Goal: Task Accomplishment & Management: Manage account settings

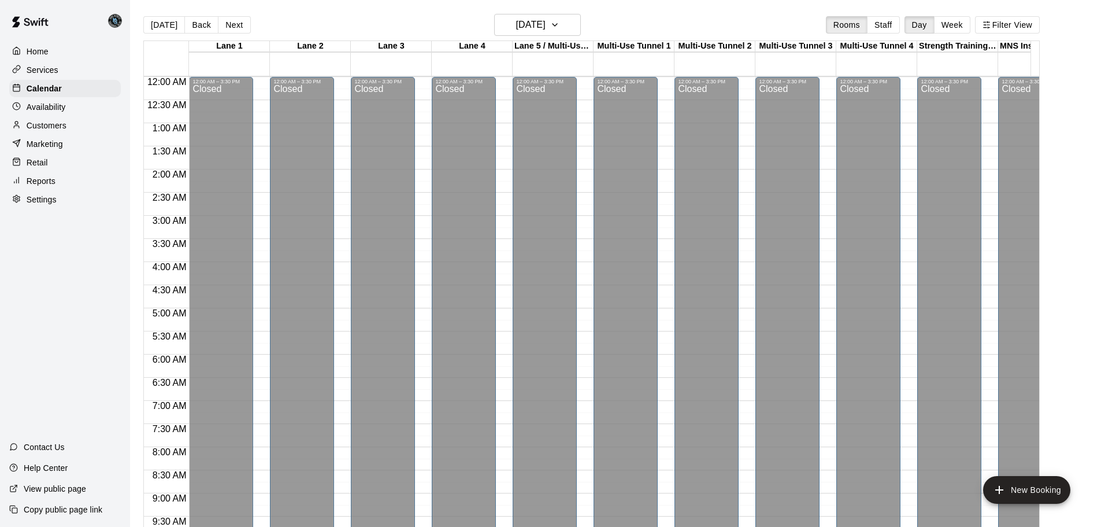
click at [164, 16] on button "[DATE]" at bounding box center [164, 24] width 42 height 17
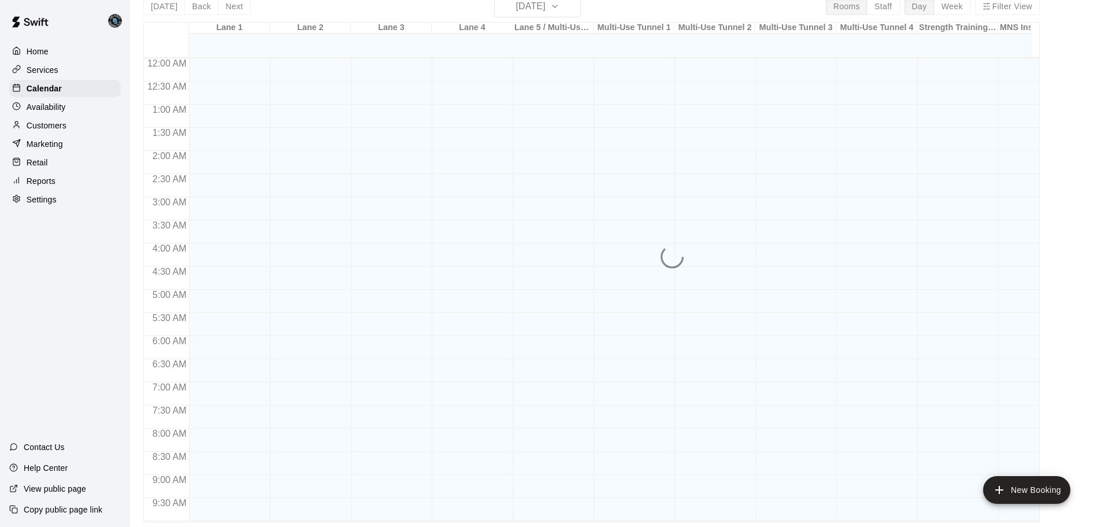
scroll to position [623, 0]
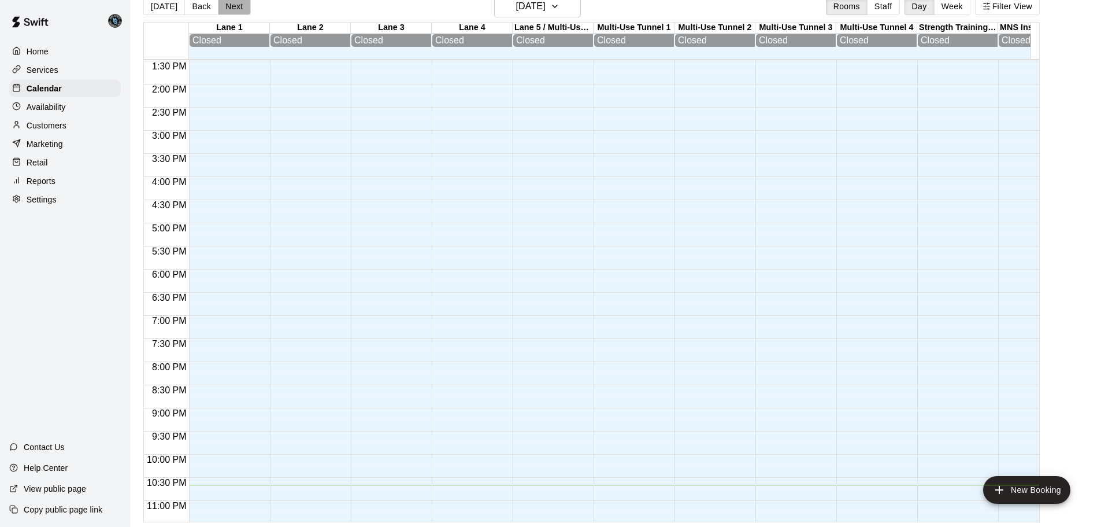
click at [230, 8] on button "Next" at bounding box center [234, 6] width 32 height 17
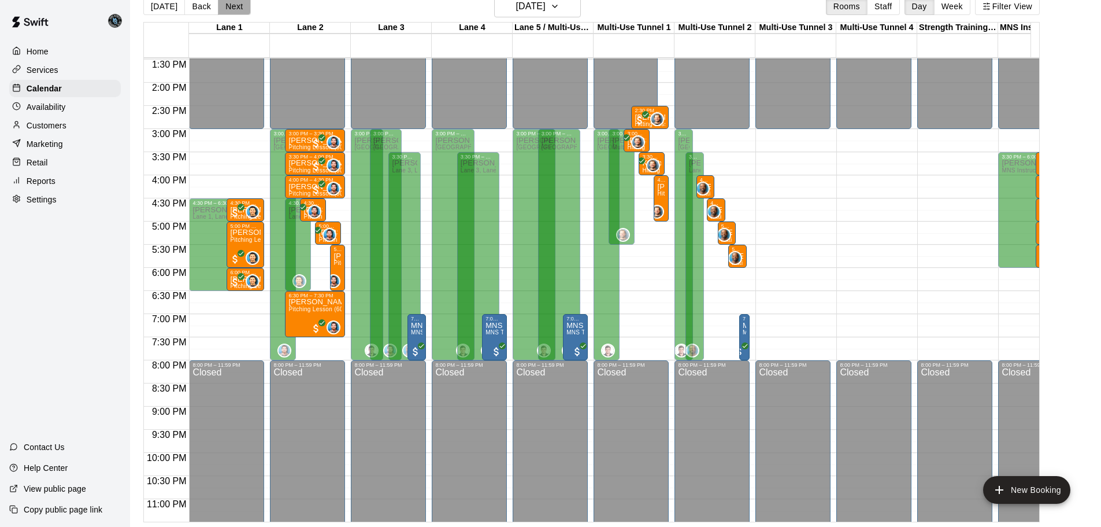
click at [238, 8] on button "Next" at bounding box center [234, 6] width 32 height 17
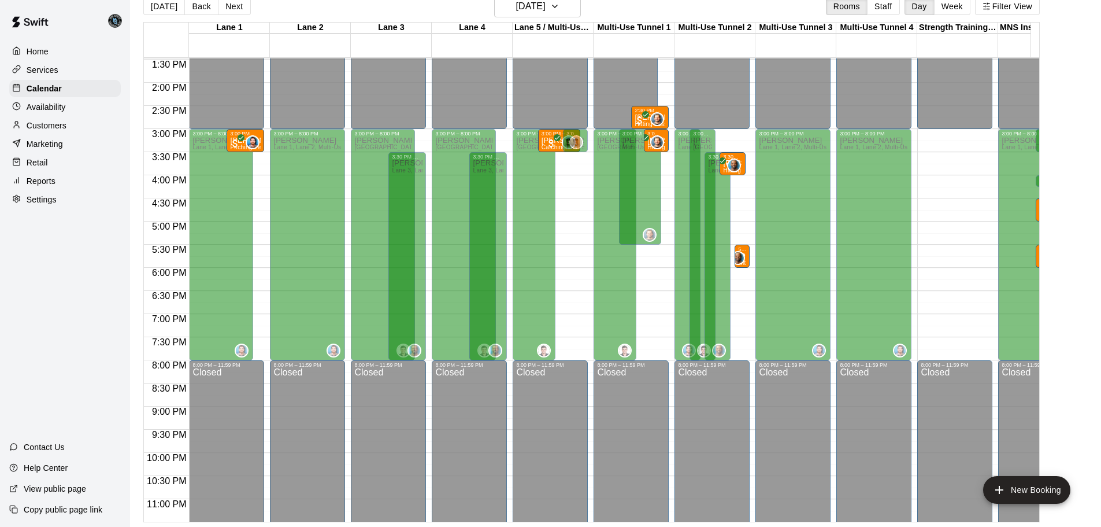
click at [39, 64] on div "Services" at bounding box center [65, 69] width 112 height 17
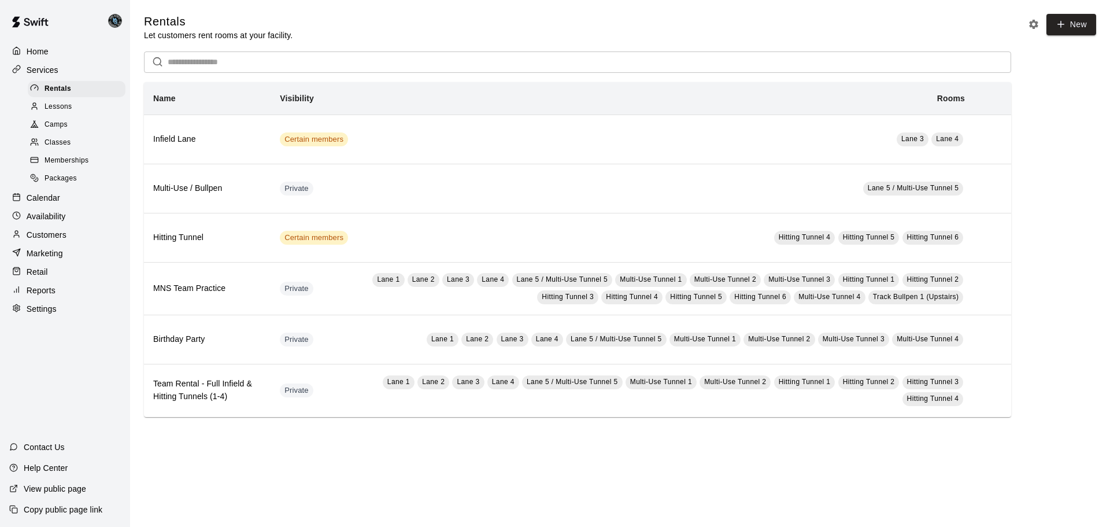
click at [66, 110] on span "Lessons" at bounding box center [59, 107] width 28 height 12
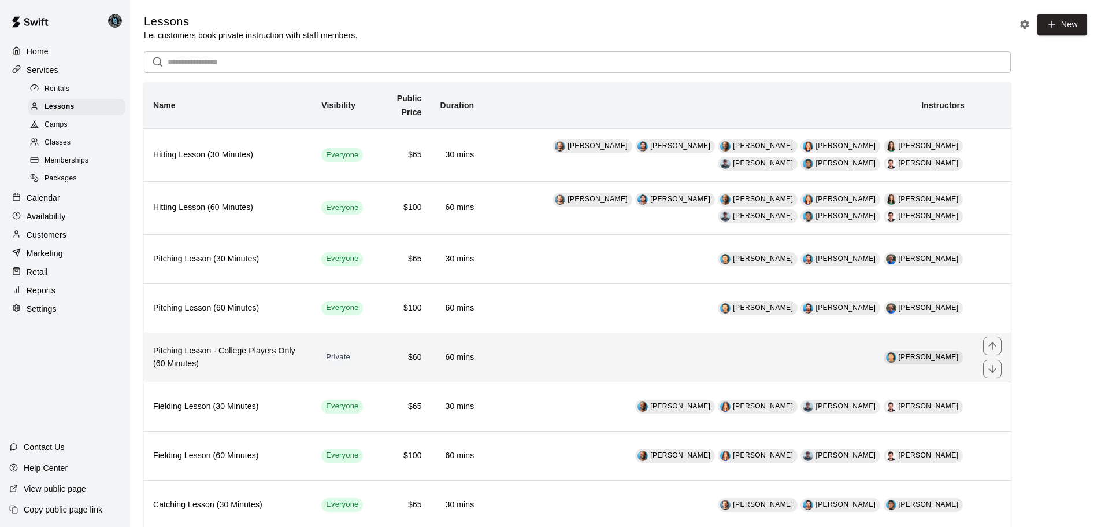
click at [590, 350] on td "[PERSON_NAME]" at bounding box center [728, 356] width 491 height 49
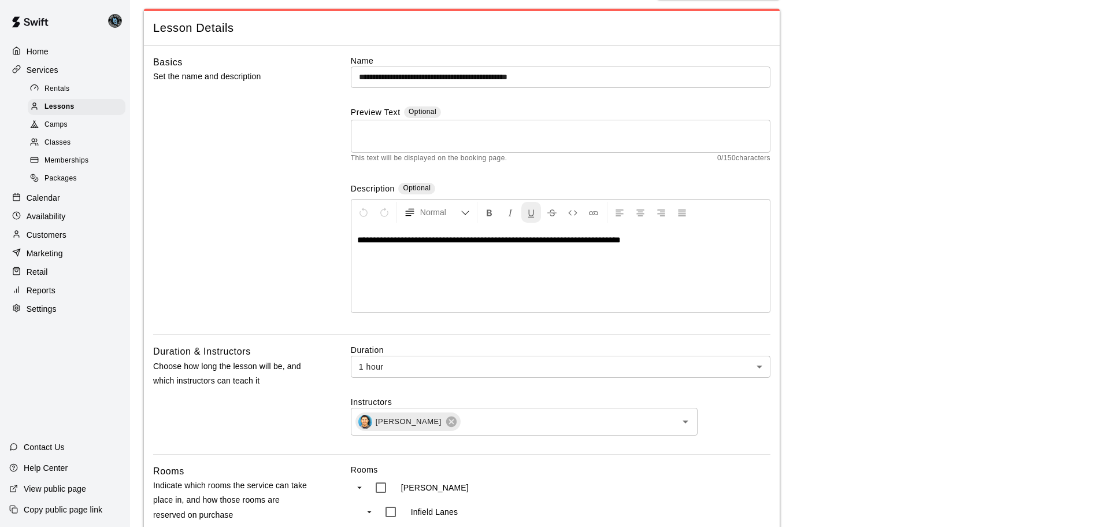
scroll to position [62, 0]
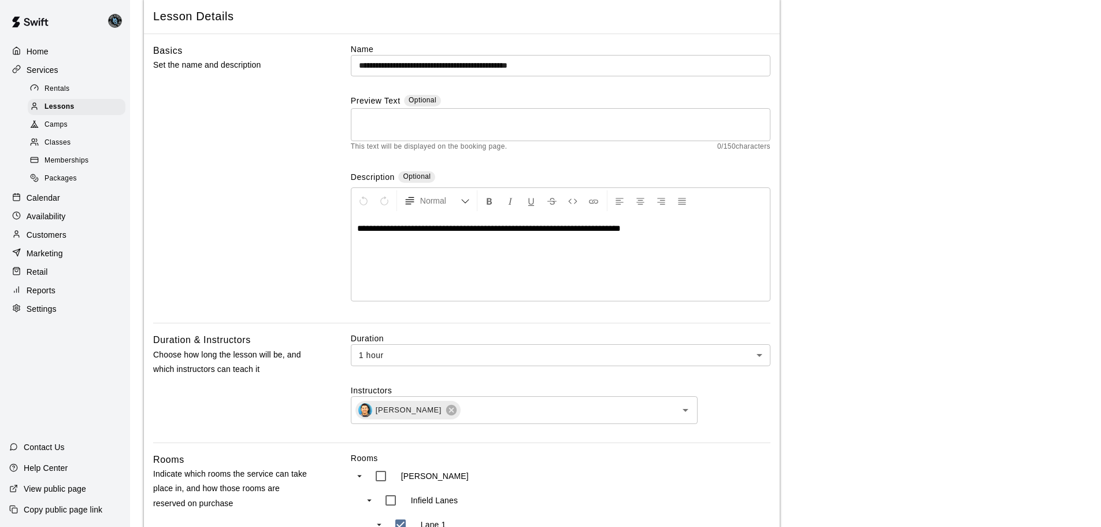
click at [682, 231] on p "**********" at bounding box center [560, 229] width 407 height 12
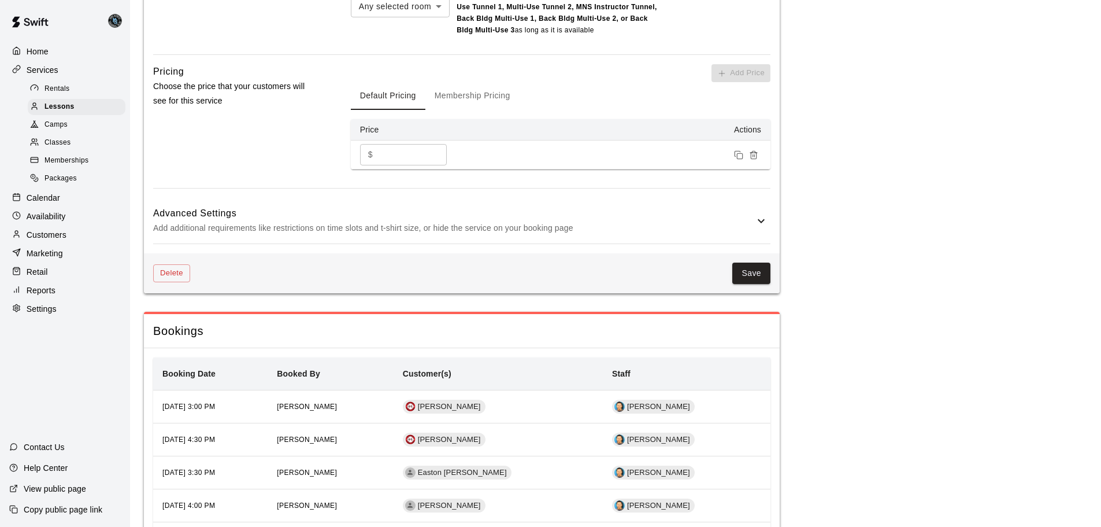
scroll to position [1207, 0]
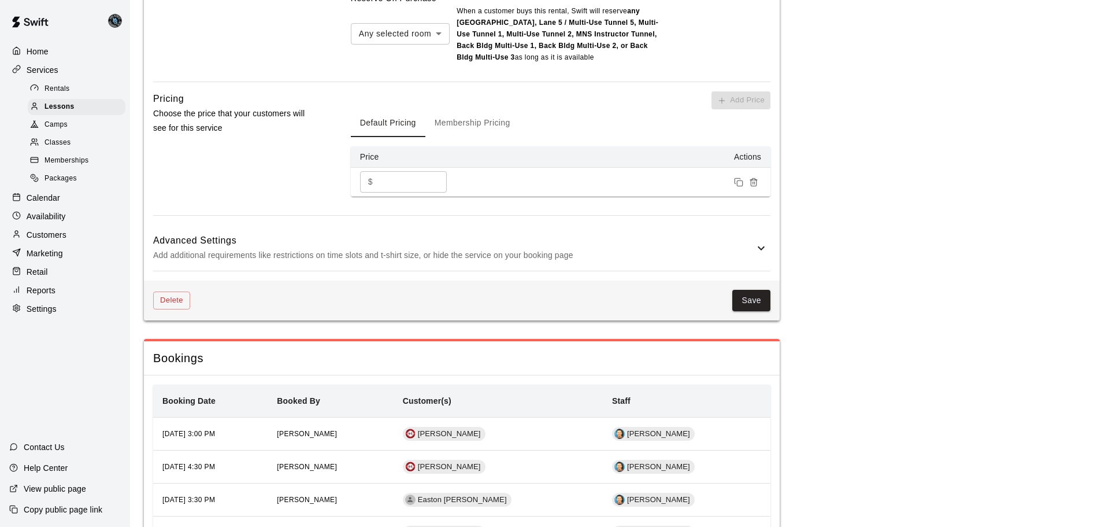
click at [759, 255] on icon at bounding box center [761, 248] width 14 height 14
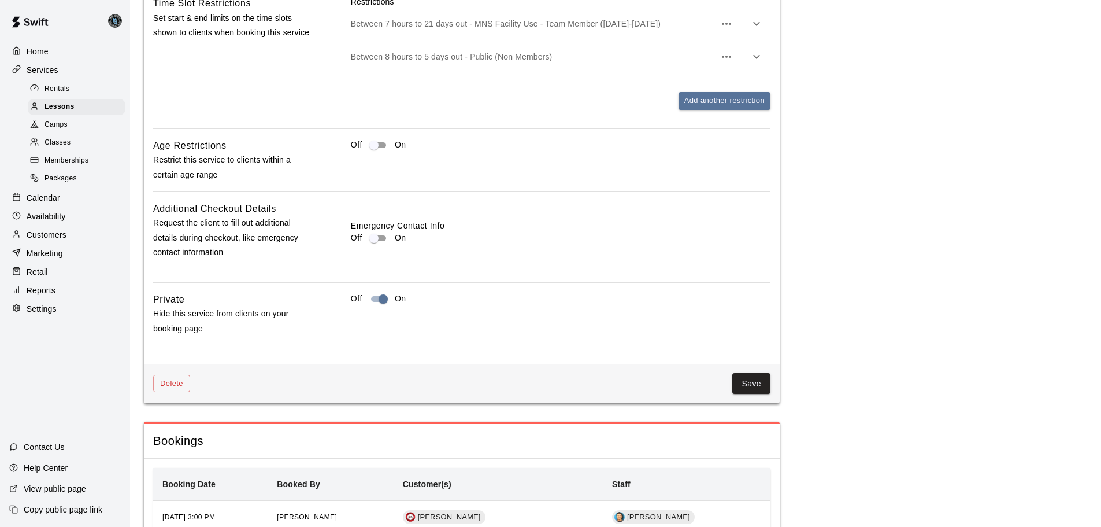
scroll to position [1643, 0]
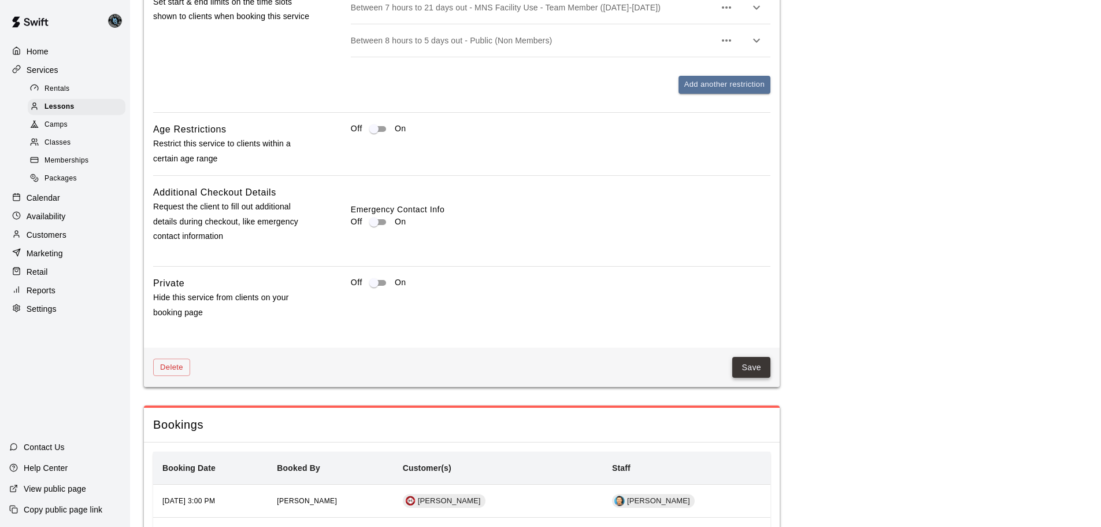
click at [750, 378] on button "Save" at bounding box center [751, 367] width 38 height 21
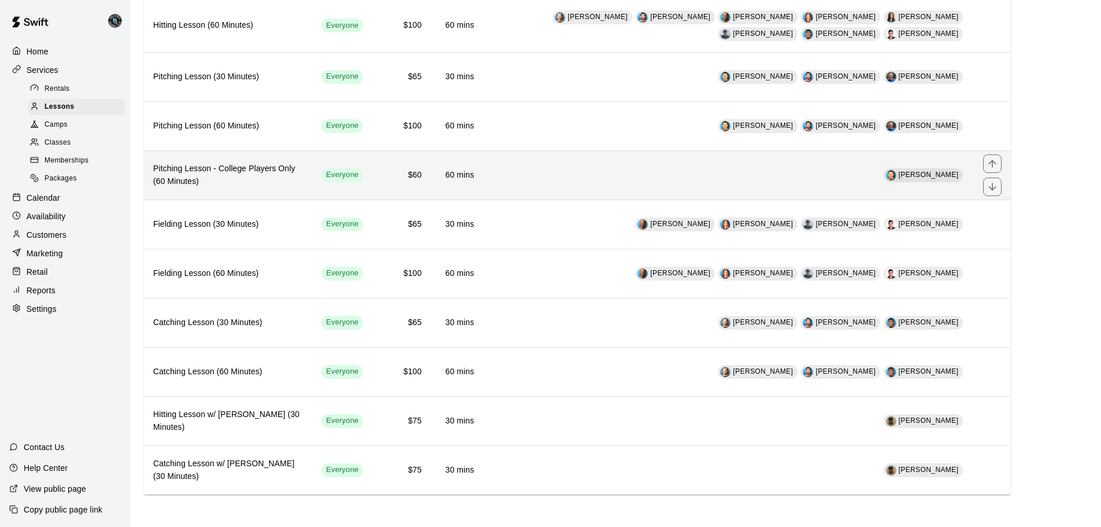
scroll to position [184, 0]
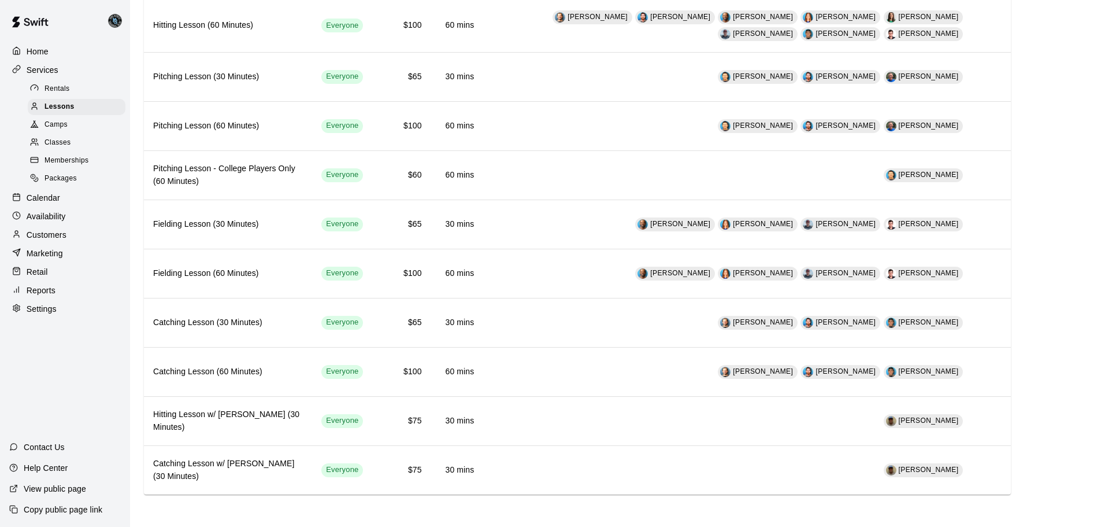
click at [39, 202] on p "Calendar" at bounding box center [44, 198] width 34 height 12
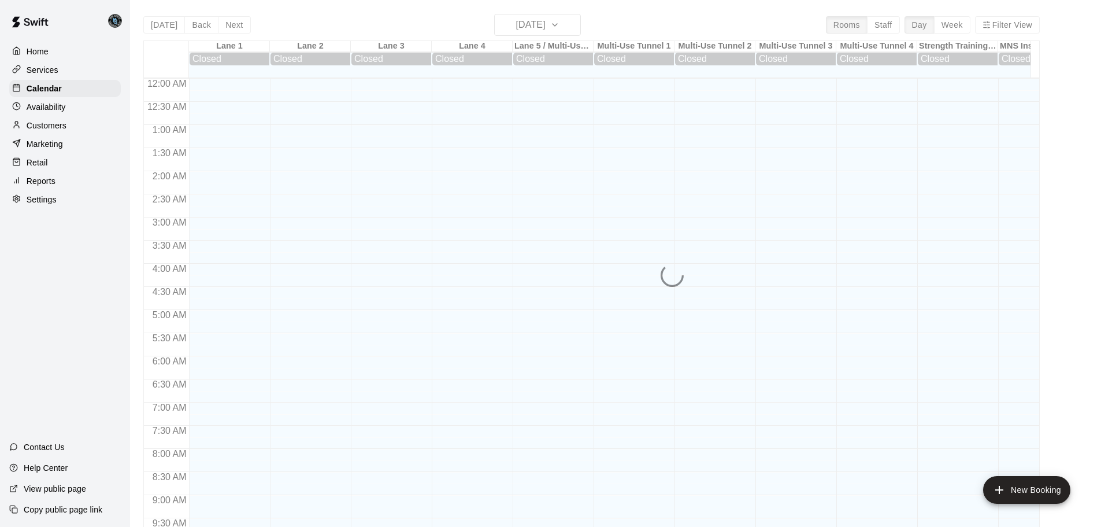
scroll to position [612, 0]
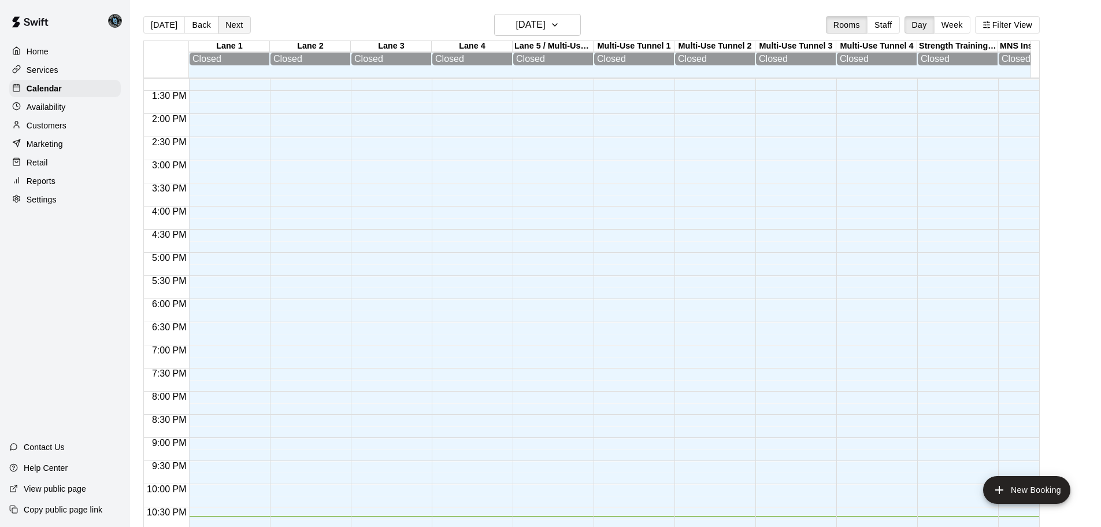
click at [227, 22] on button "Next" at bounding box center [234, 24] width 32 height 17
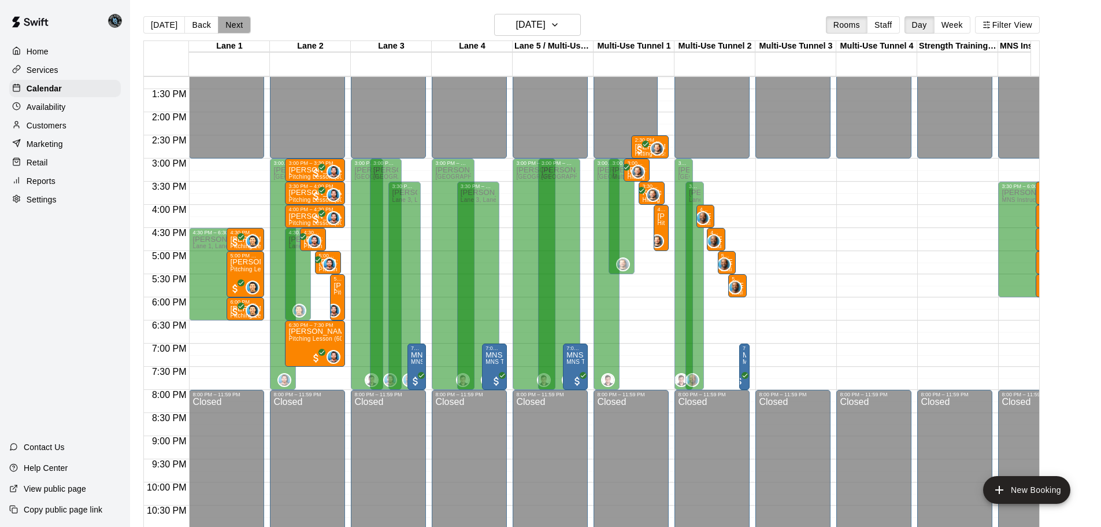
click at [237, 24] on button "Next" at bounding box center [234, 24] width 32 height 17
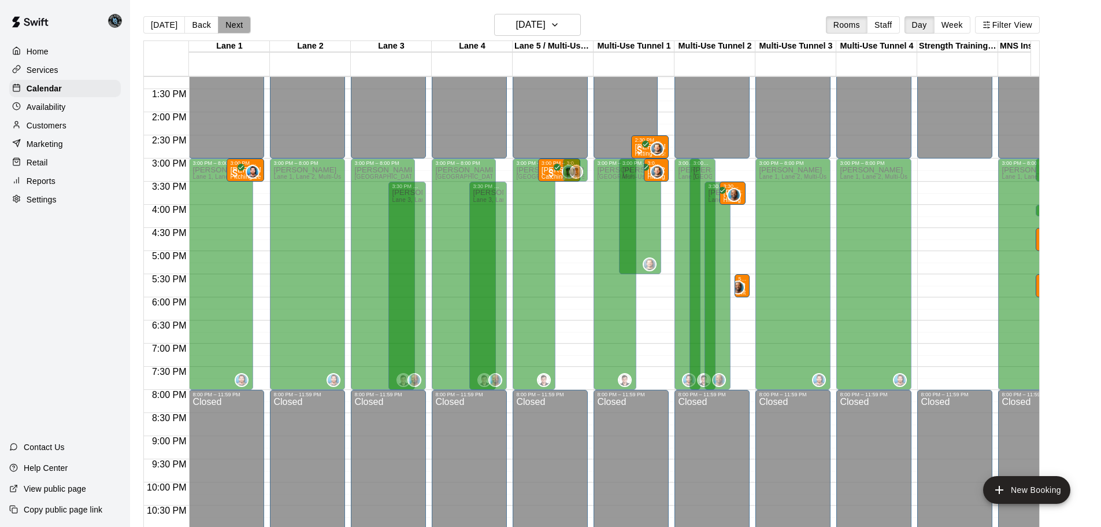
click at [237, 24] on button "Next" at bounding box center [234, 24] width 32 height 17
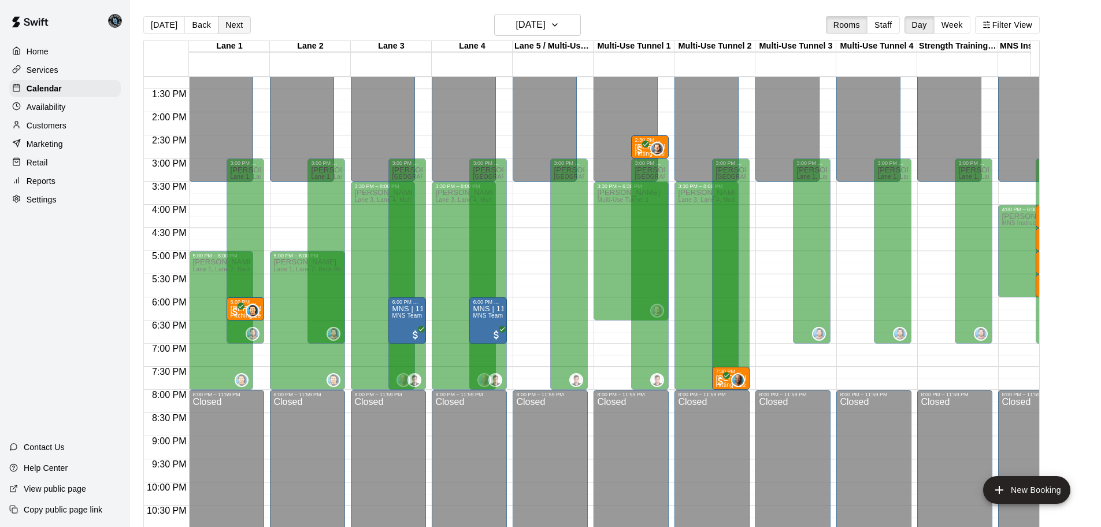
click at [237, 24] on button "Next" at bounding box center [234, 24] width 32 height 17
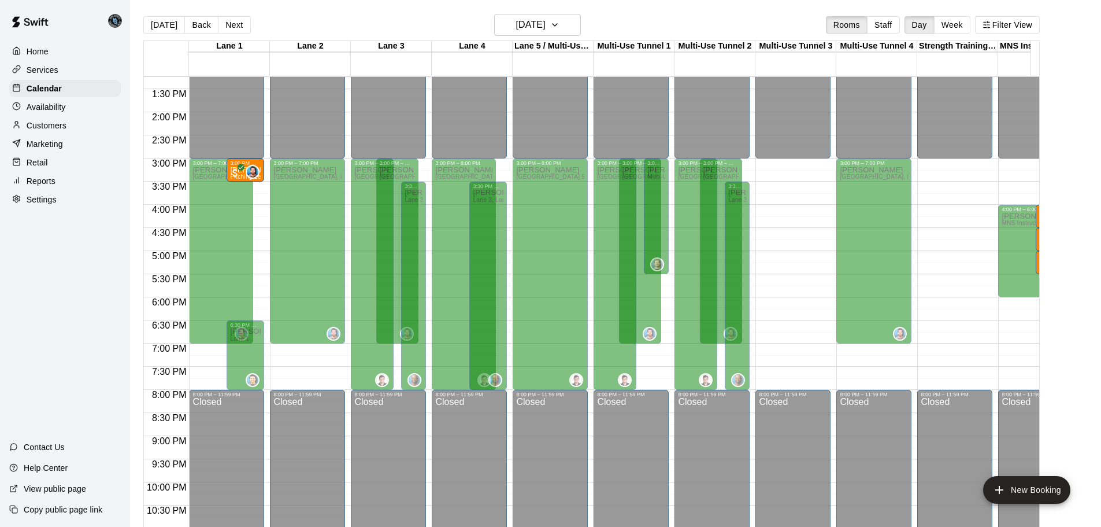
click at [57, 109] on p "Availability" at bounding box center [46, 107] width 39 height 12
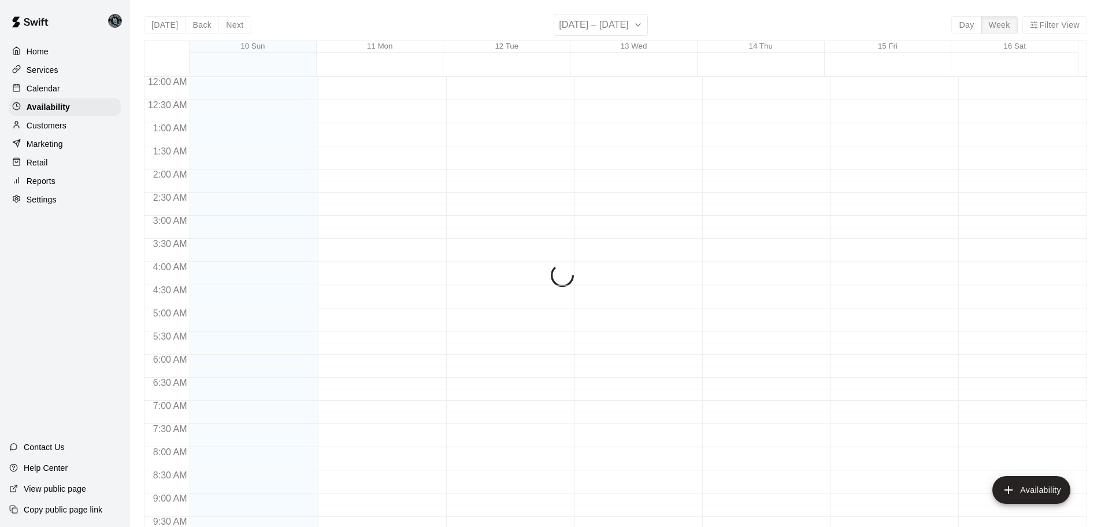
scroll to position [648, 0]
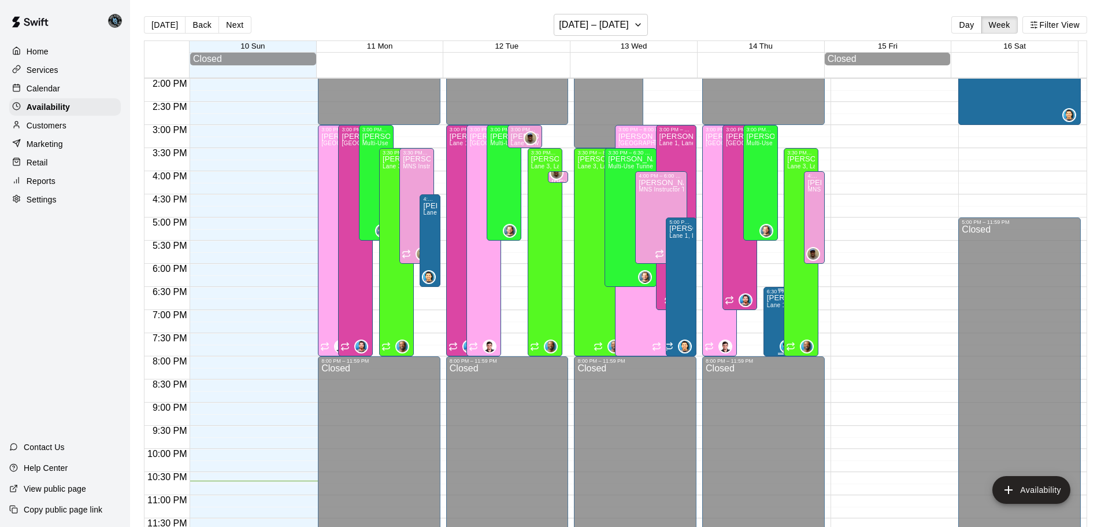
click at [767, 298] on p "[PERSON_NAME]" at bounding box center [781, 298] width 28 height 0
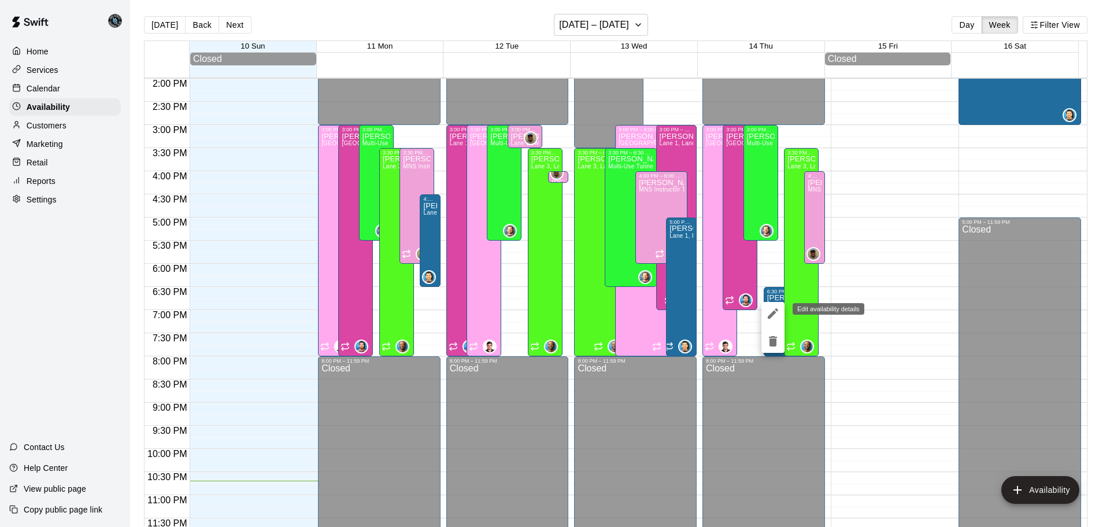
click at [779, 315] on icon "edit" at bounding box center [773, 313] width 14 height 14
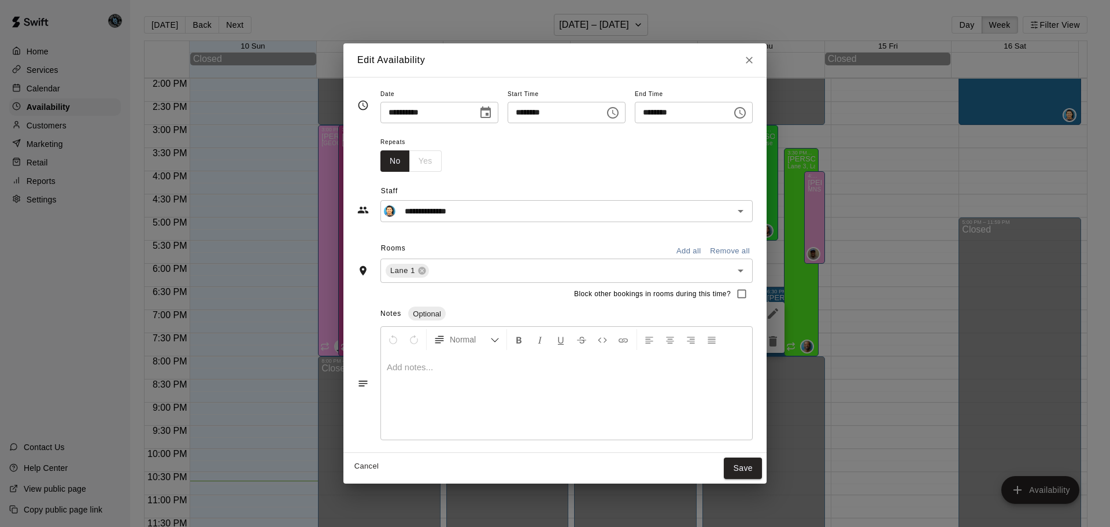
click at [527, 111] on input "********" at bounding box center [552, 112] width 89 height 21
type input "********"
click at [762, 464] on button "Save" at bounding box center [743, 467] width 38 height 21
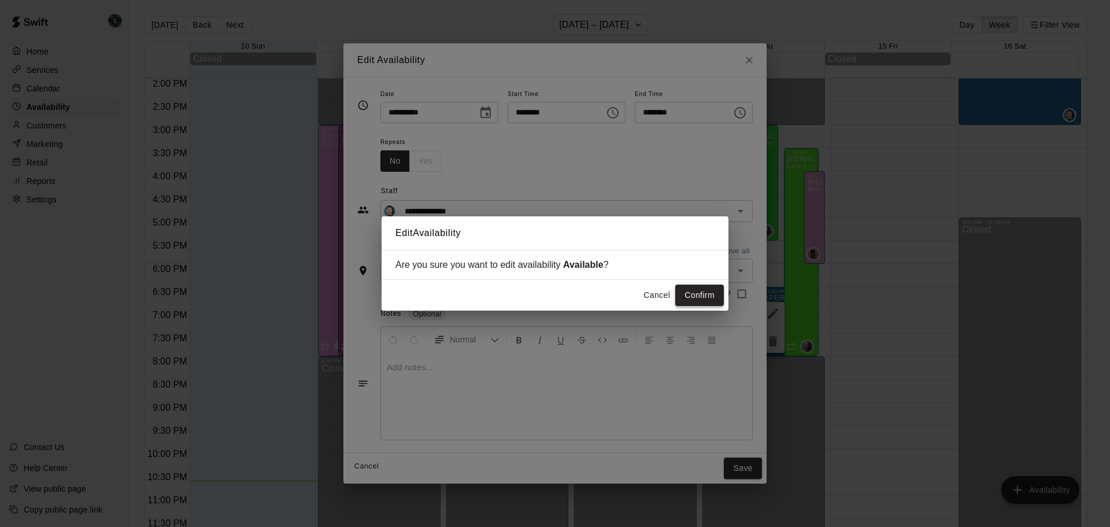
click at [708, 299] on button "Confirm" at bounding box center [699, 294] width 49 height 21
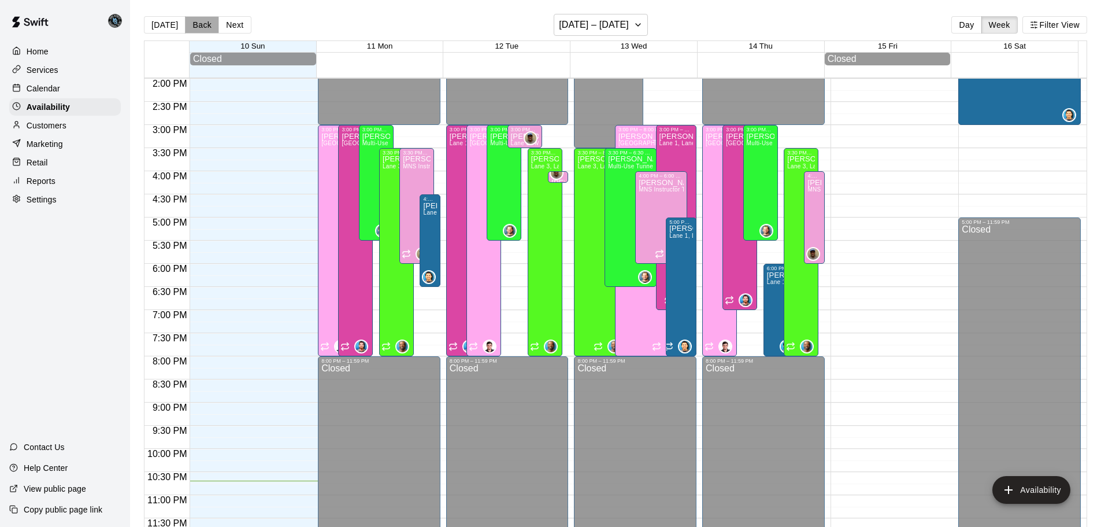
click at [199, 24] on button "Back" at bounding box center [202, 24] width 34 height 17
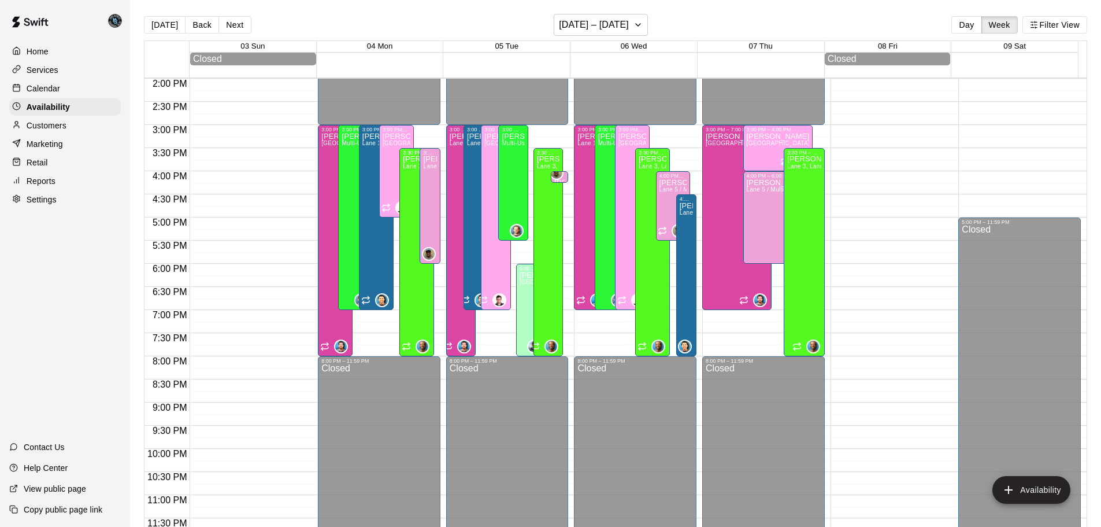
click at [58, 83] on div "Calendar" at bounding box center [65, 88] width 112 height 17
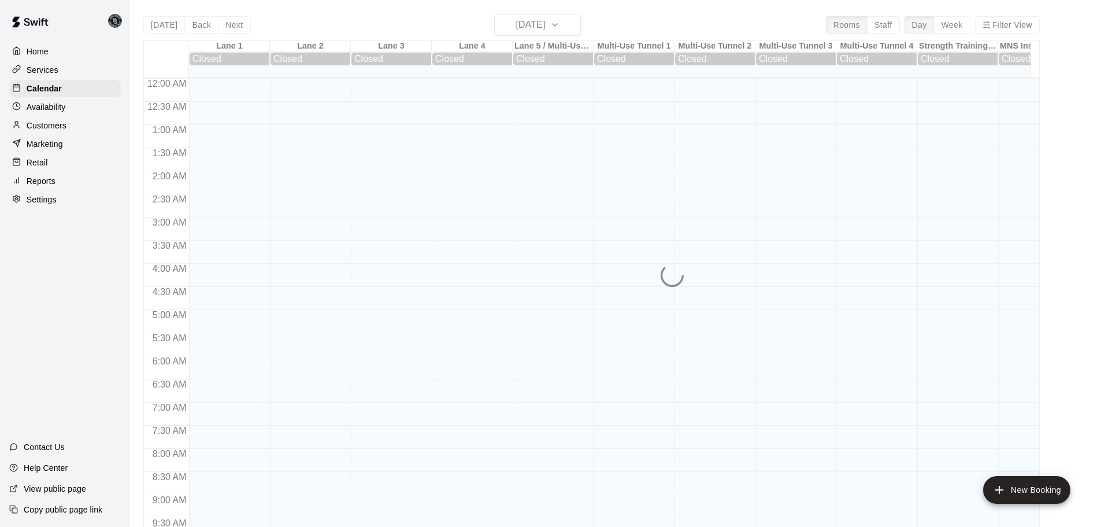
scroll to position [612, 0]
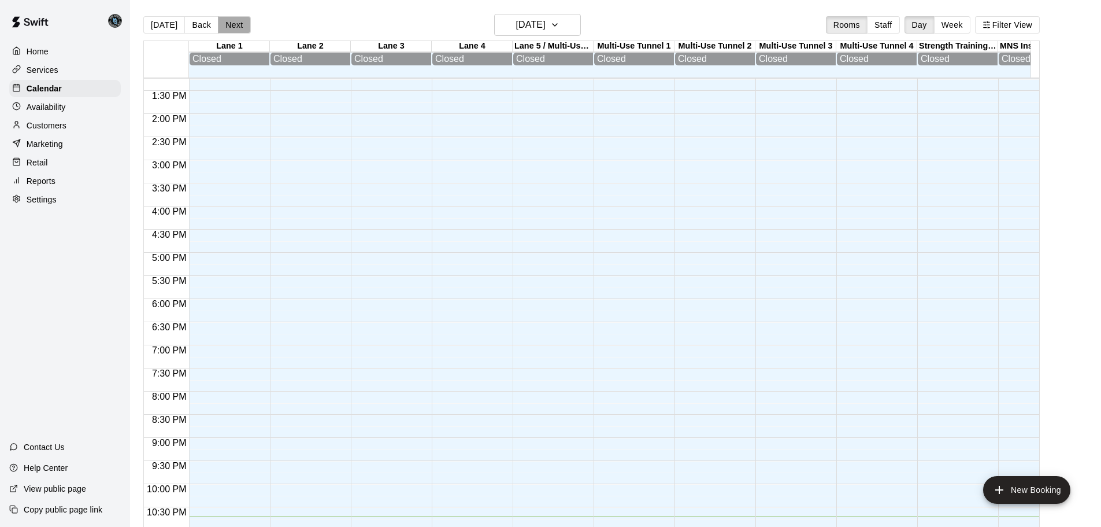
click at [227, 25] on button "Next" at bounding box center [234, 24] width 32 height 17
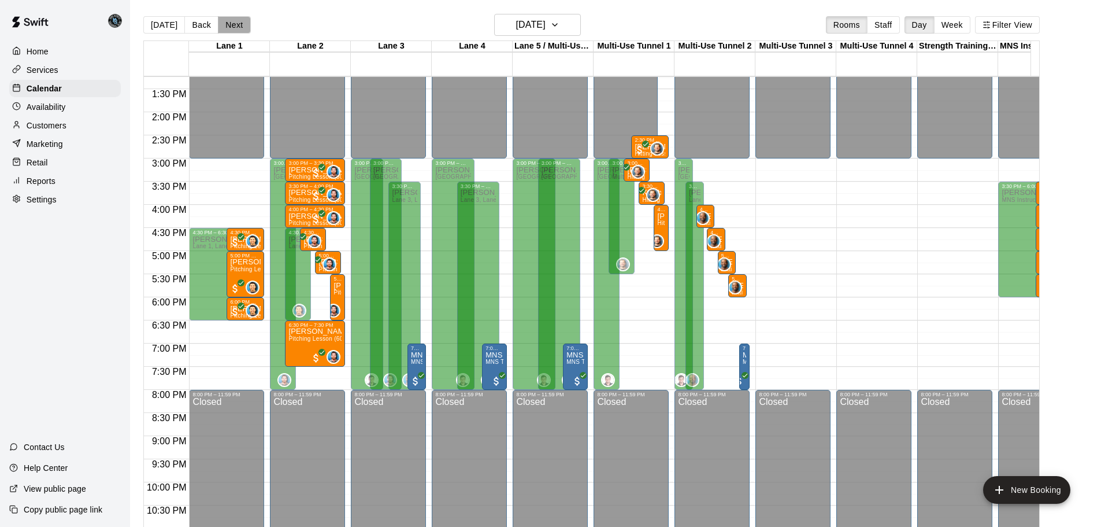
click at [227, 25] on button "Next" at bounding box center [234, 24] width 32 height 17
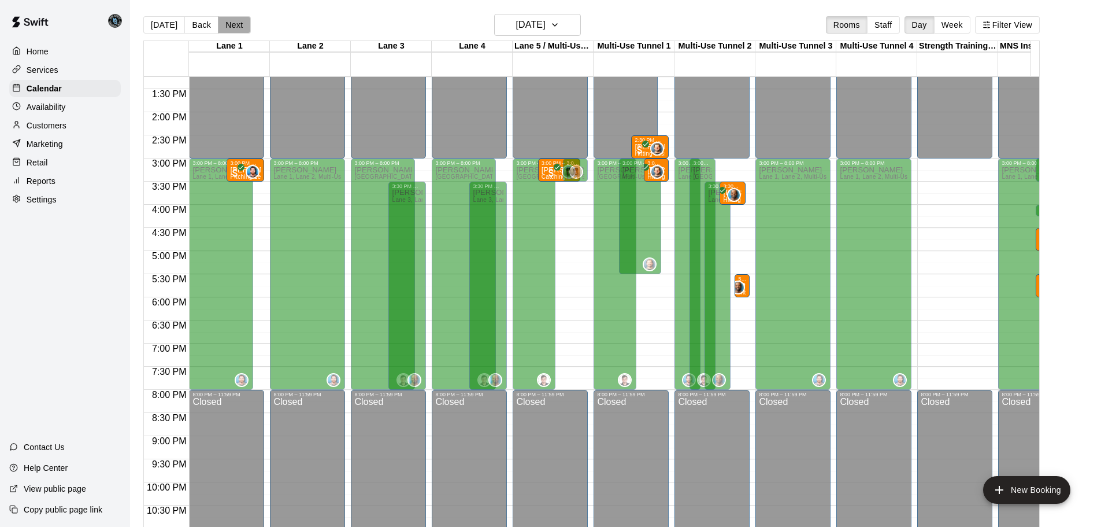
click at [227, 25] on button "Next" at bounding box center [234, 24] width 32 height 17
